Goal: Task Accomplishment & Management: Use online tool/utility

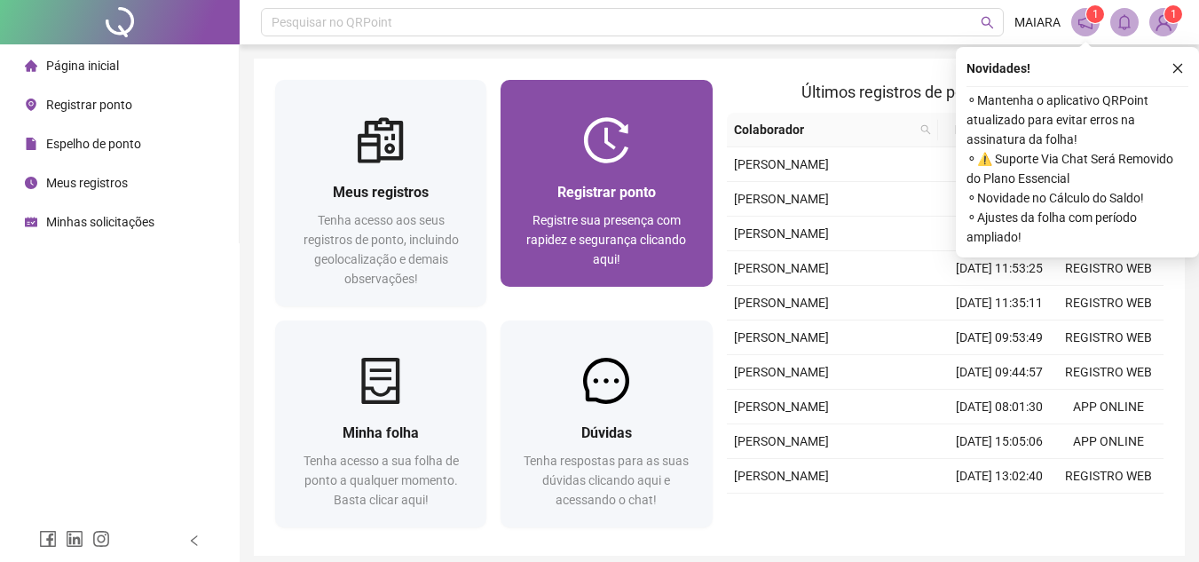
click at [684, 128] on div at bounding box center [605, 140] width 211 height 46
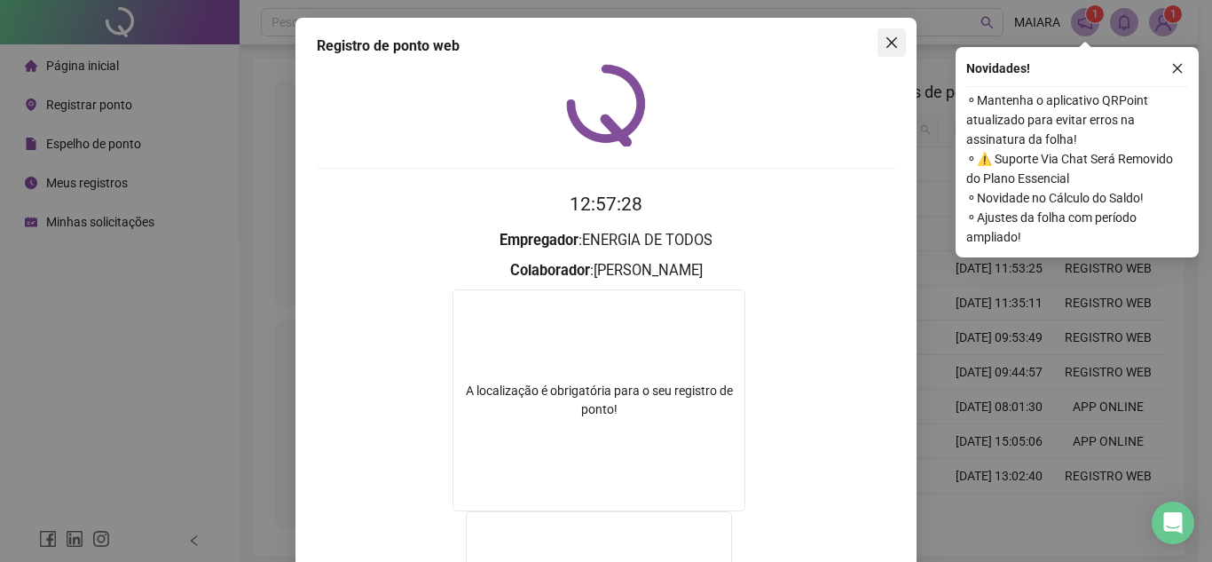
click at [900, 29] on div "Registro de ponto web 12:57:28 Empregador : ENERGIA DE TODOS Colaborador : MAIA…" at bounding box center [605, 426] width 621 height 817
drag, startPoint x: 896, startPoint y: 38, endPoint x: 890, endPoint y: 48, distance: 11.6
click at [896, 39] on button "Close" at bounding box center [892, 42] width 28 height 28
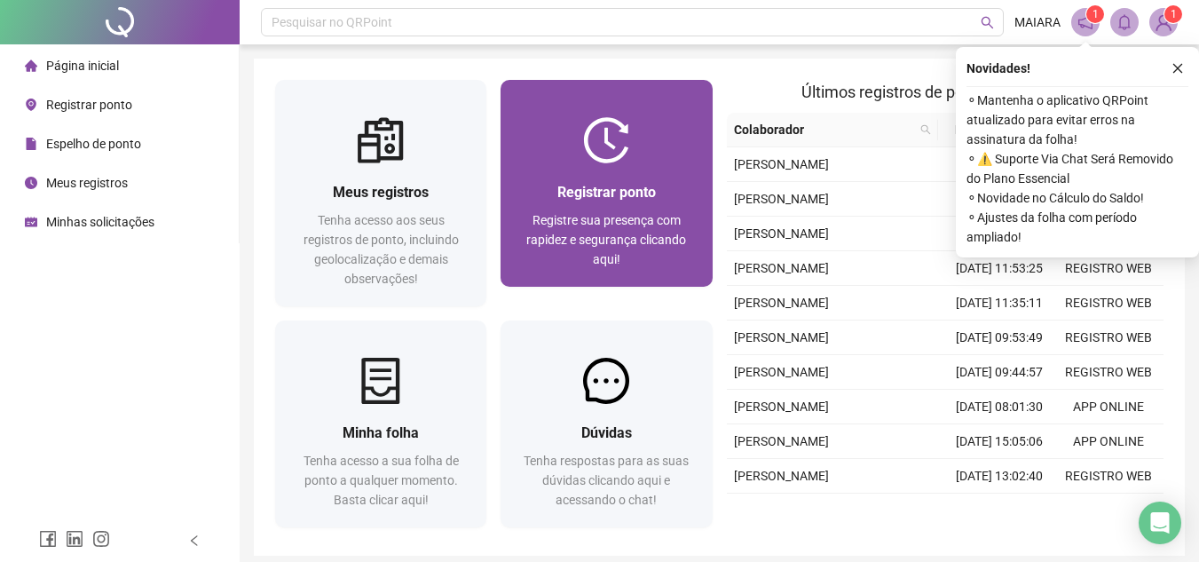
click at [638, 171] on div "Registrar ponto Registre sua presença com rapidez e segurança clicando aqui!" at bounding box center [605, 224] width 211 height 123
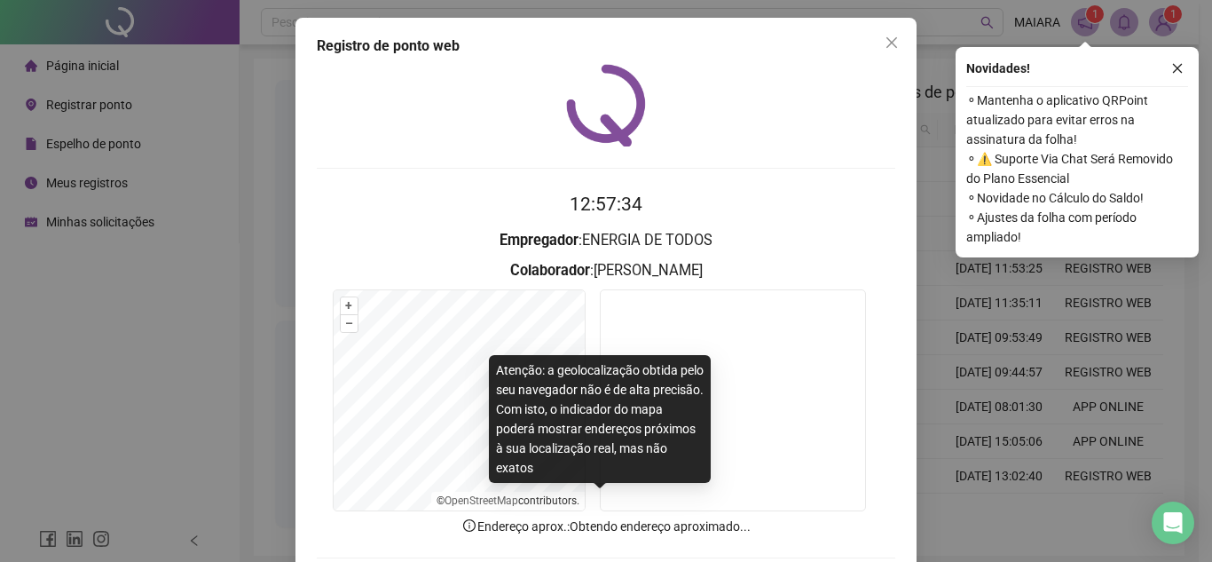
scroll to position [92, 0]
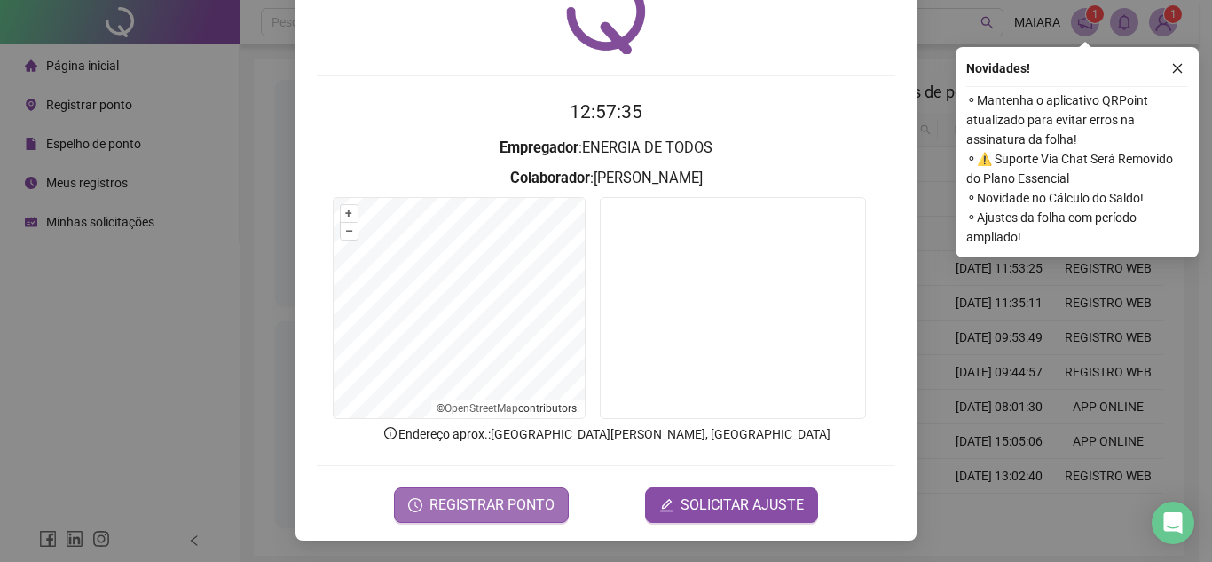
click at [482, 514] on span "REGISTRAR PONTO" at bounding box center [491, 504] width 125 height 21
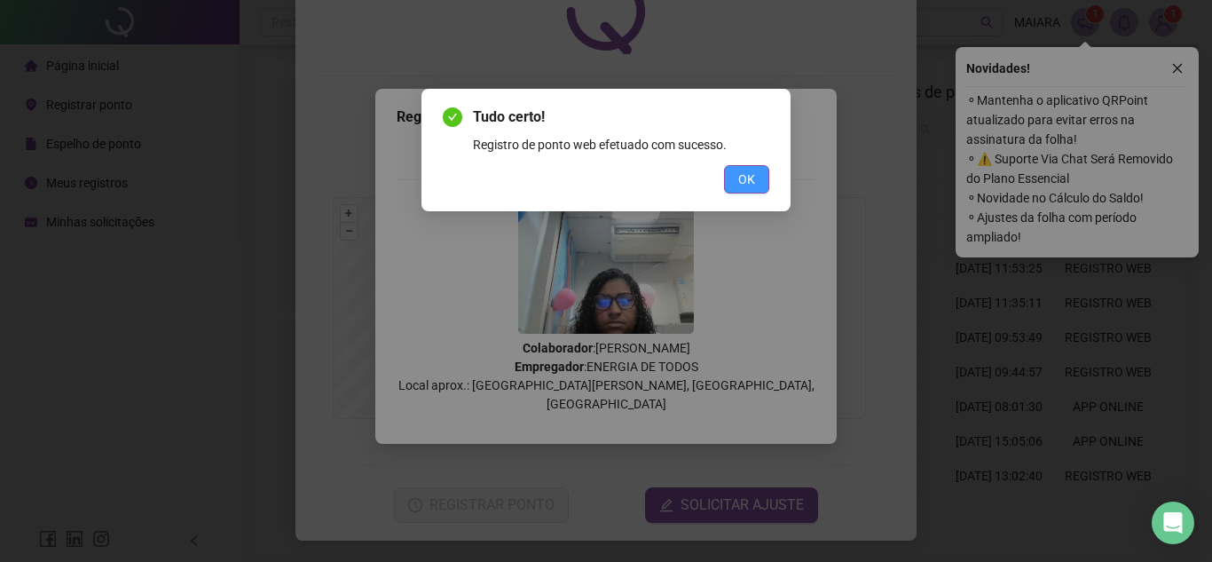
click at [755, 177] on button "OK" at bounding box center [746, 179] width 45 height 28
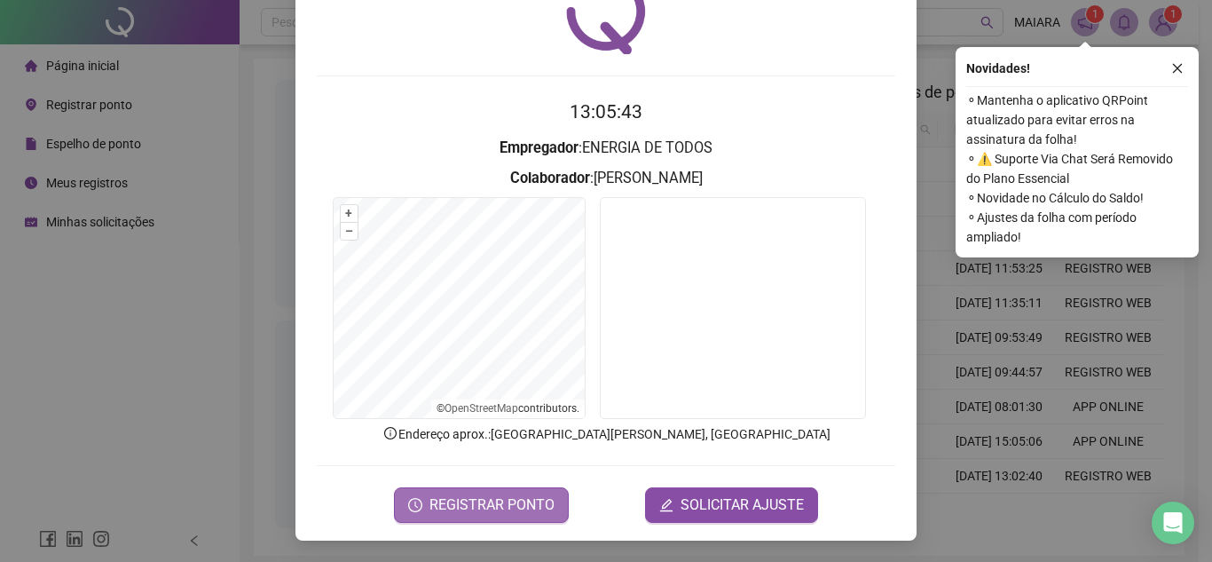
click at [477, 492] on button "REGISTRAR PONTO" at bounding box center [481, 504] width 175 height 35
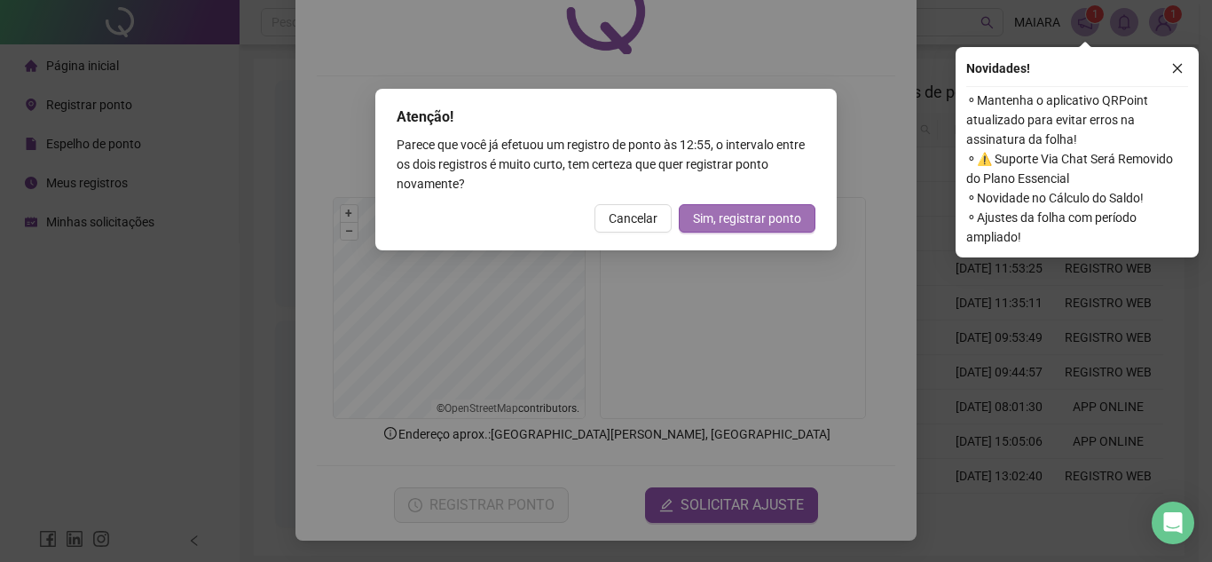
click at [755, 218] on span "Sim, registrar ponto" at bounding box center [747, 219] width 108 height 20
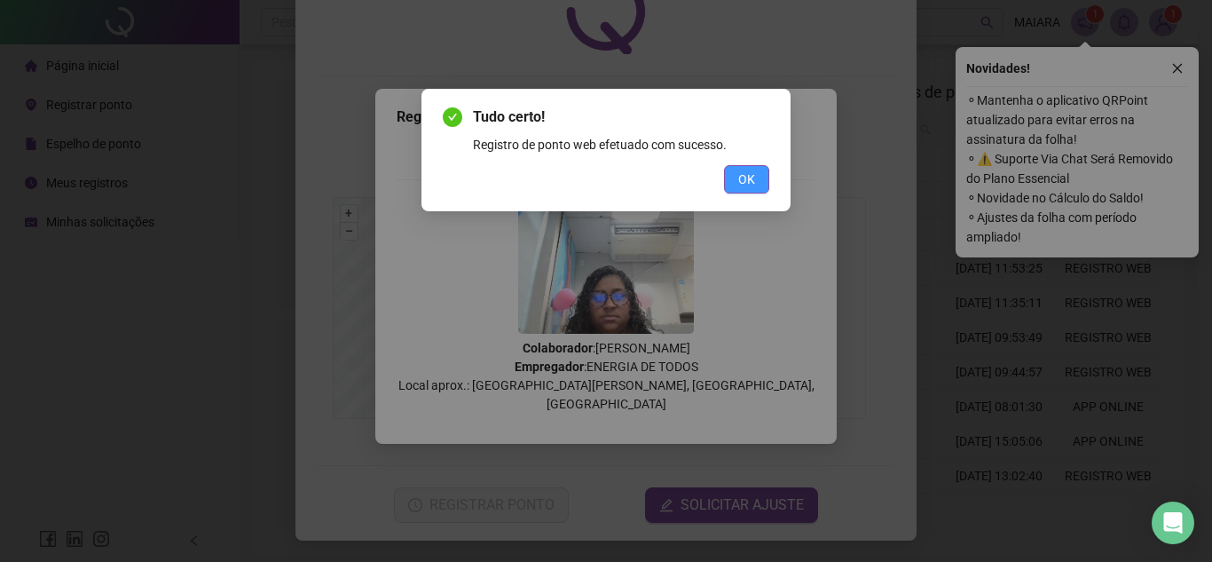
click at [735, 177] on button "OK" at bounding box center [746, 179] width 45 height 28
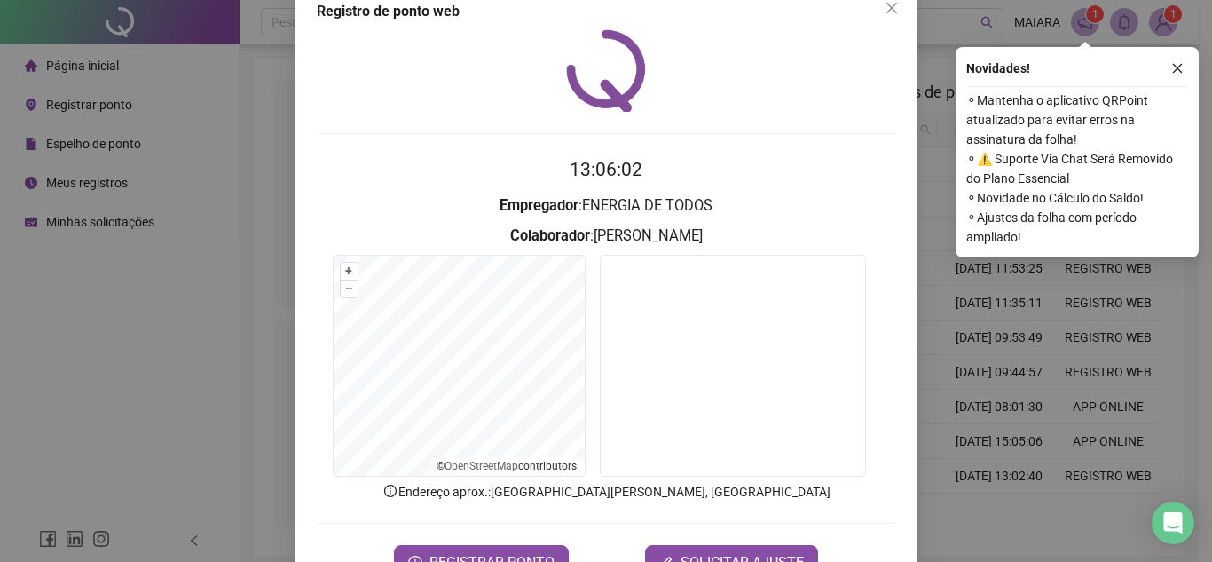
scroll to position [0, 0]
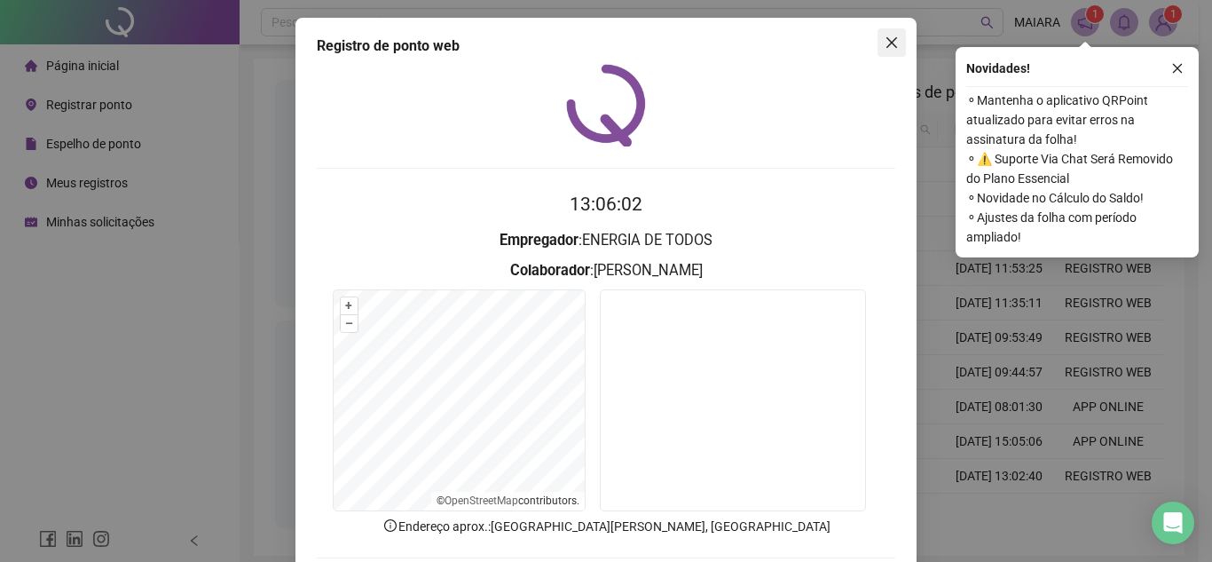
click at [888, 35] on icon "close" at bounding box center [892, 42] width 14 height 14
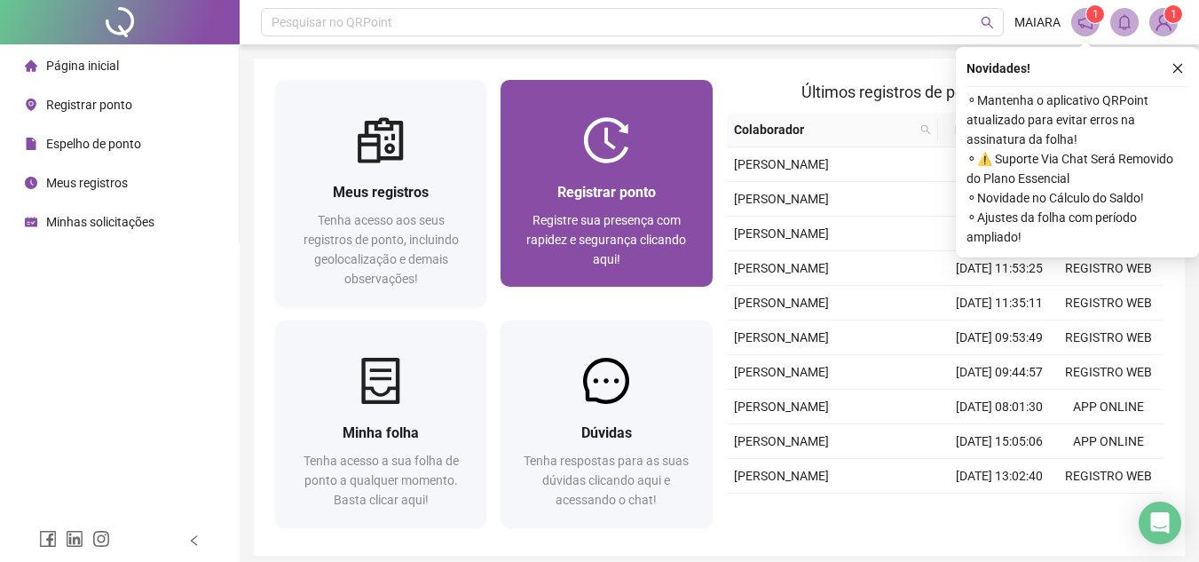
click at [634, 189] on span "Registrar ponto" at bounding box center [606, 192] width 98 height 17
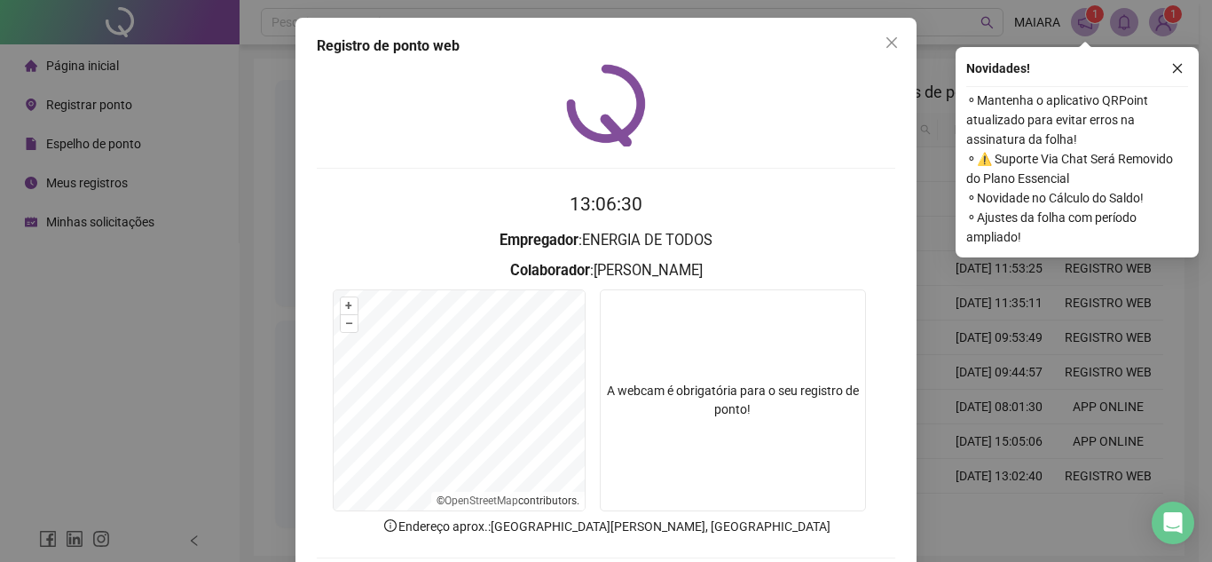
scroll to position [92, 0]
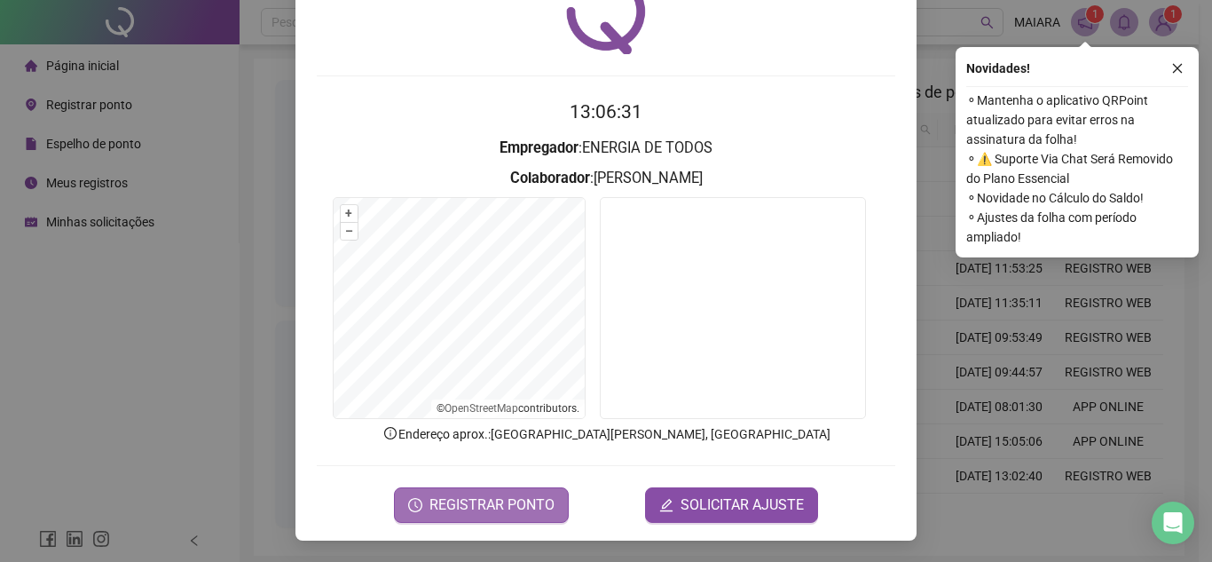
click at [485, 508] on span "REGISTRAR PONTO" at bounding box center [491, 504] width 125 height 21
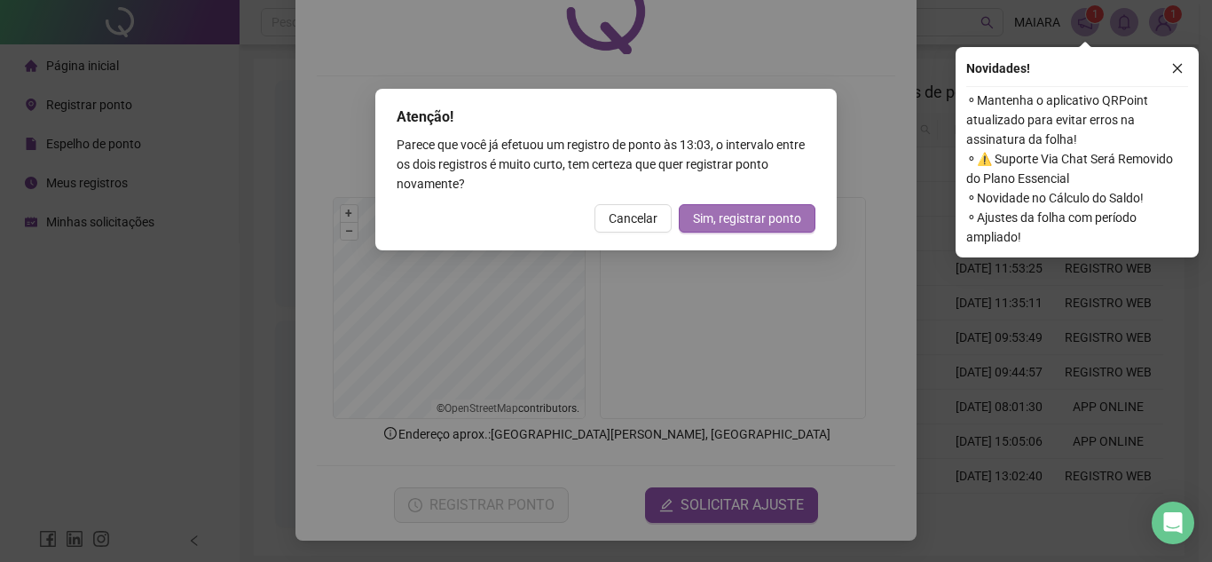
click at [750, 218] on span "Sim, registrar ponto" at bounding box center [747, 219] width 108 height 20
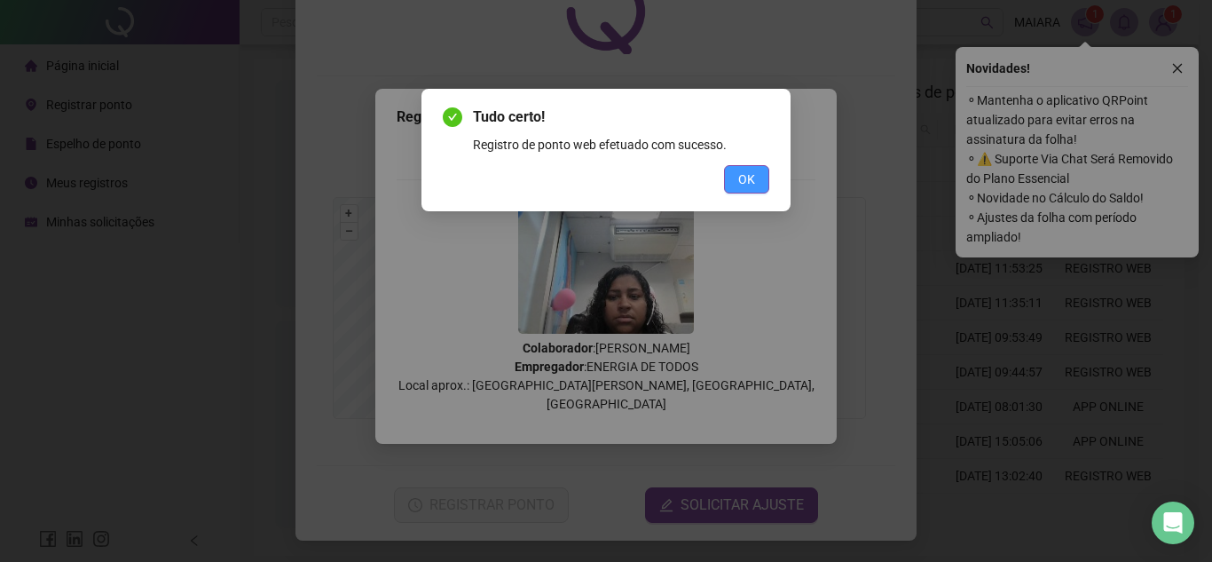
click at [749, 176] on span "OK" at bounding box center [746, 179] width 17 height 20
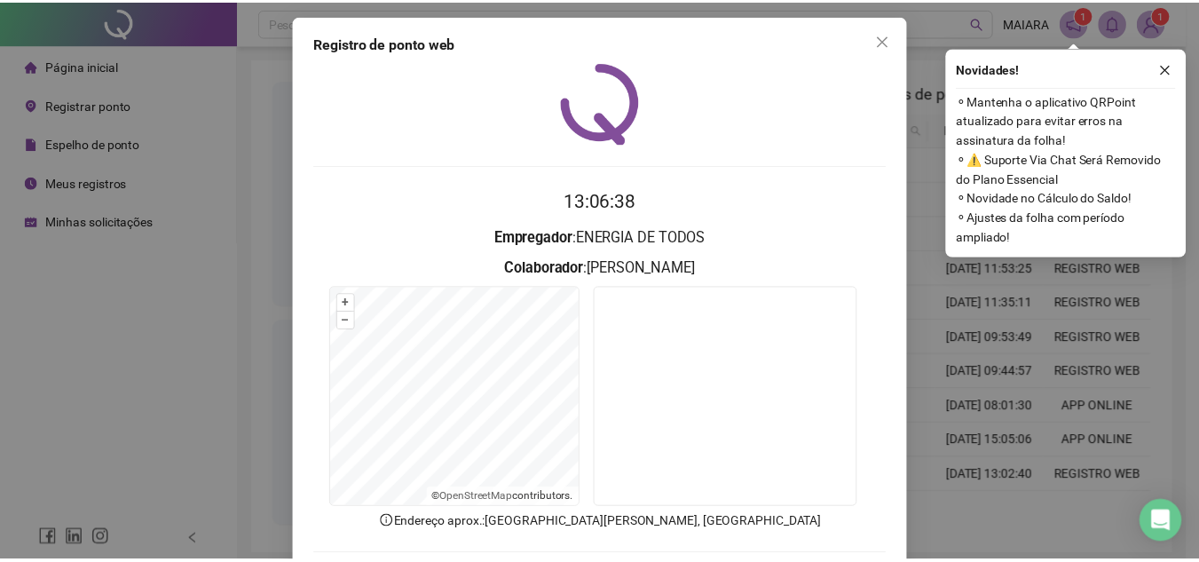
scroll to position [0, 0]
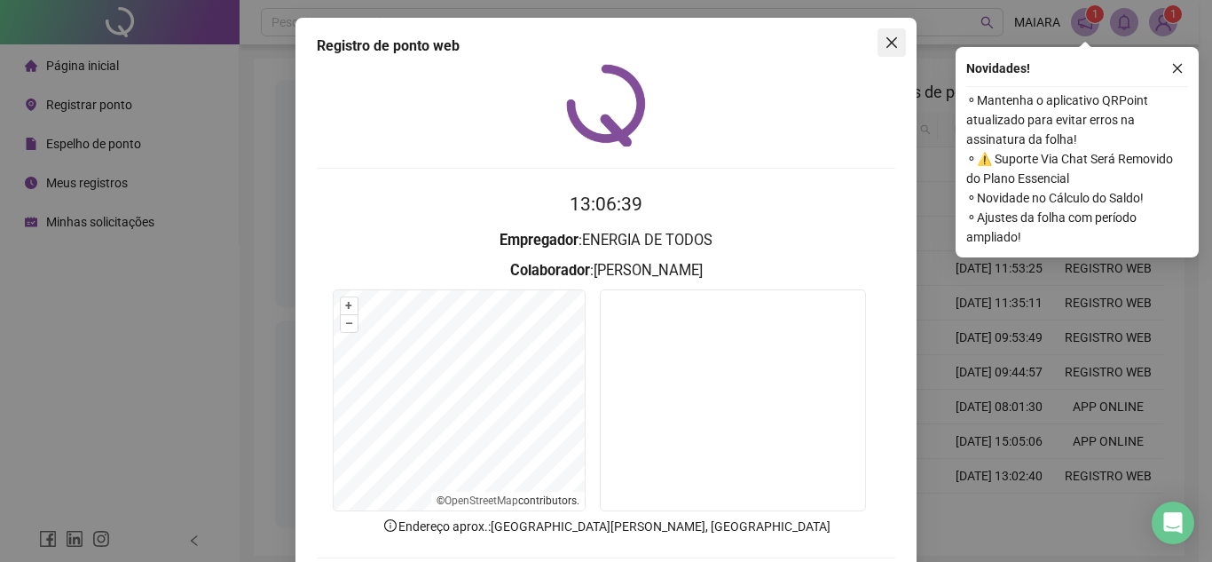
click at [887, 35] on button "Close" at bounding box center [892, 42] width 28 height 28
